Goal: Check status

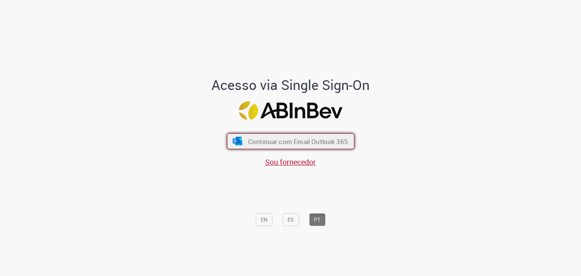
click at [290, 136] on button "Continuar com Email Outlook 365" at bounding box center [291, 142] width 128 height 16
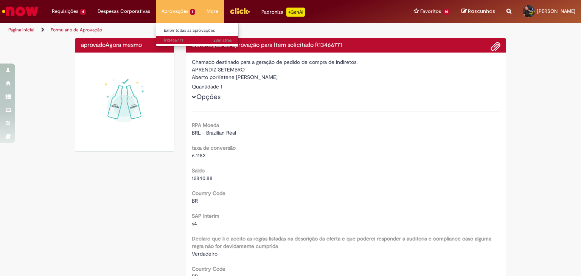
click at [173, 40] on span "28m atrás 28 minutos atrás R13466771" at bounding box center [198, 40] width 68 height 6
click at [89, 45] on h4 "aprovado Agora mesmo Agora mesmo" at bounding box center [124, 45] width 87 height 7
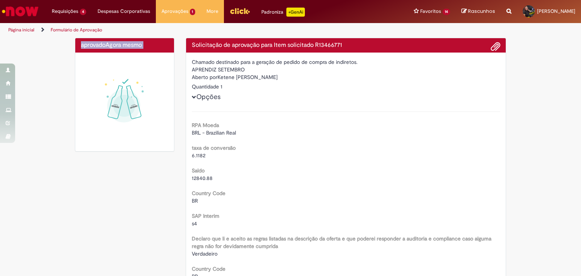
click at [89, 45] on h4 "aprovado Agora mesmo Agora mesmo" at bounding box center [124, 45] width 87 height 7
copy h4 "aprovado Agora mesmo"
